Goal: Task Accomplishment & Management: Manage account settings

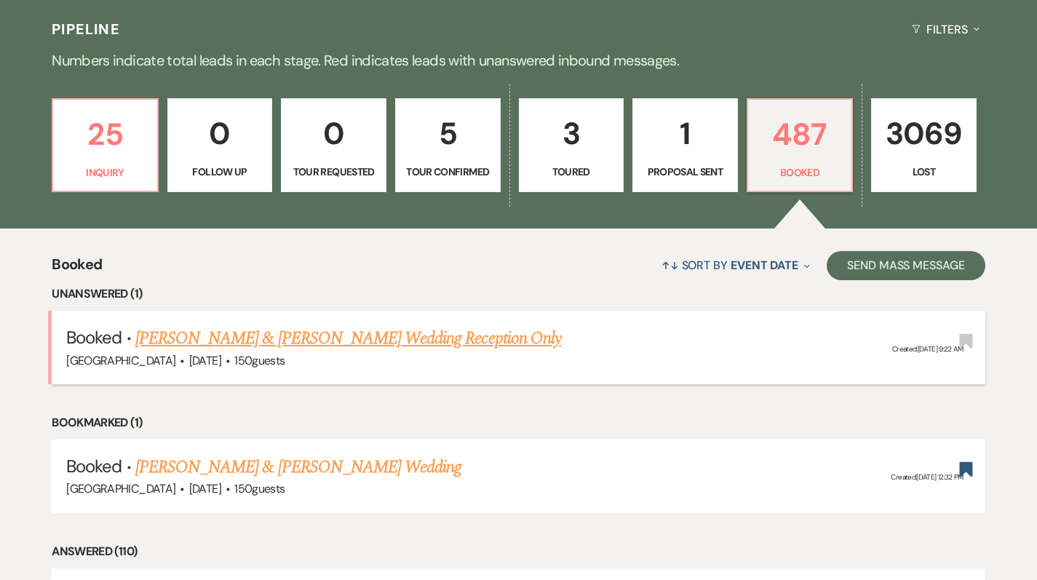
click at [215, 339] on link "[PERSON_NAME] & [PERSON_NAME] Wedding Reception Only" at bounding box center [348, 338] width 426 height 26
